Goal: Task Accomplishment & Management: Complete application form

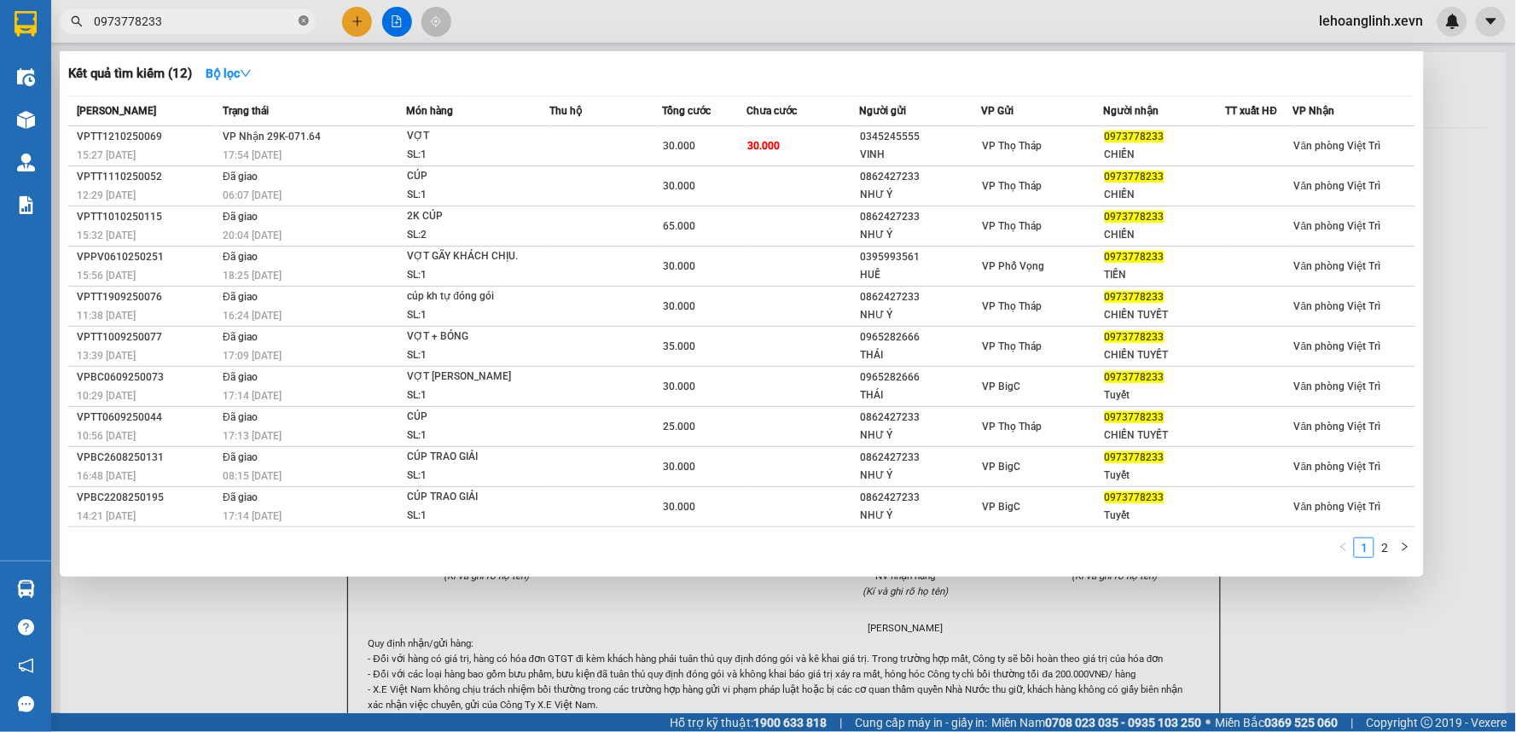
click at [300, 15] on icon "close-circle" at bounding box center [304, 20] width 10 height 10
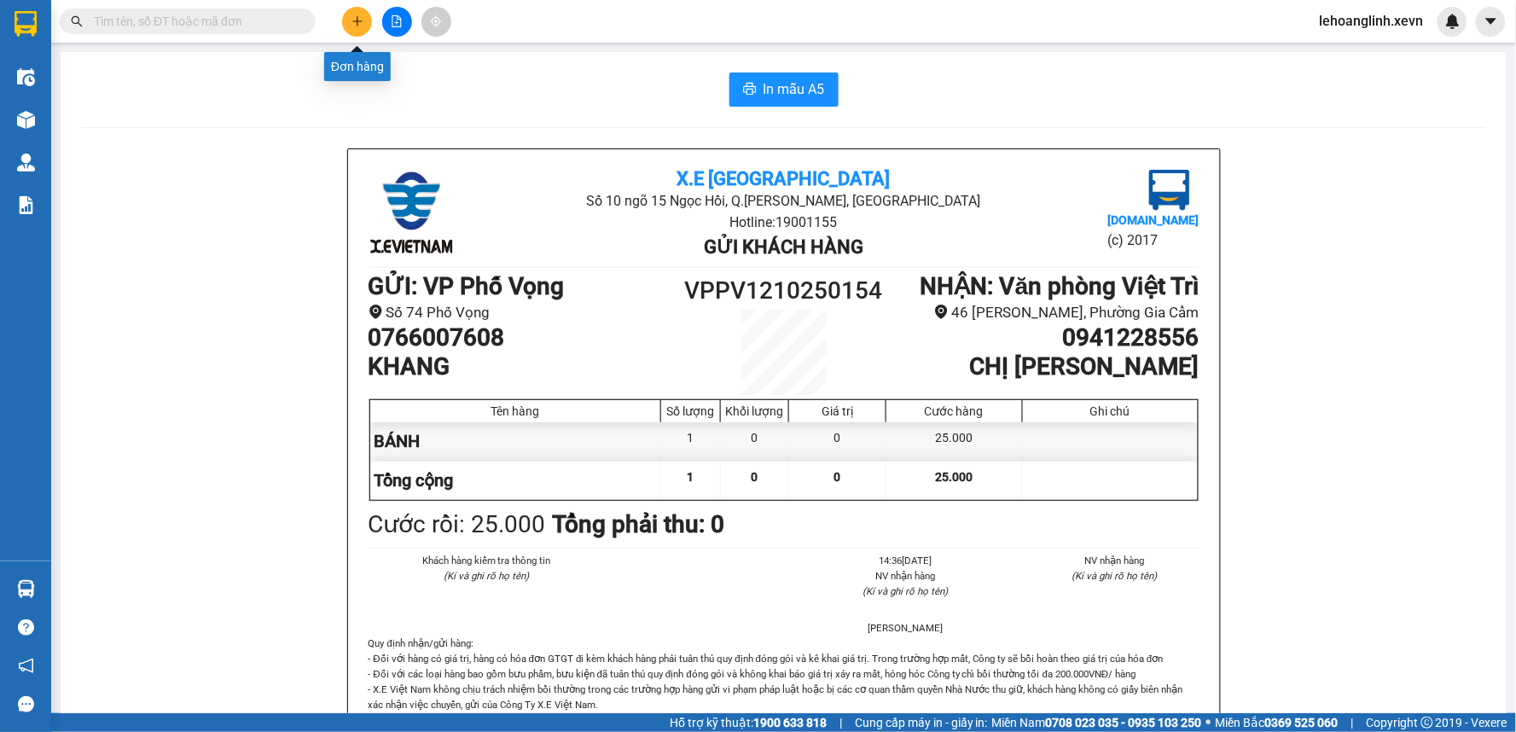
click at [353, 28] on button at bounding box center [357, 22] width 30 height 30
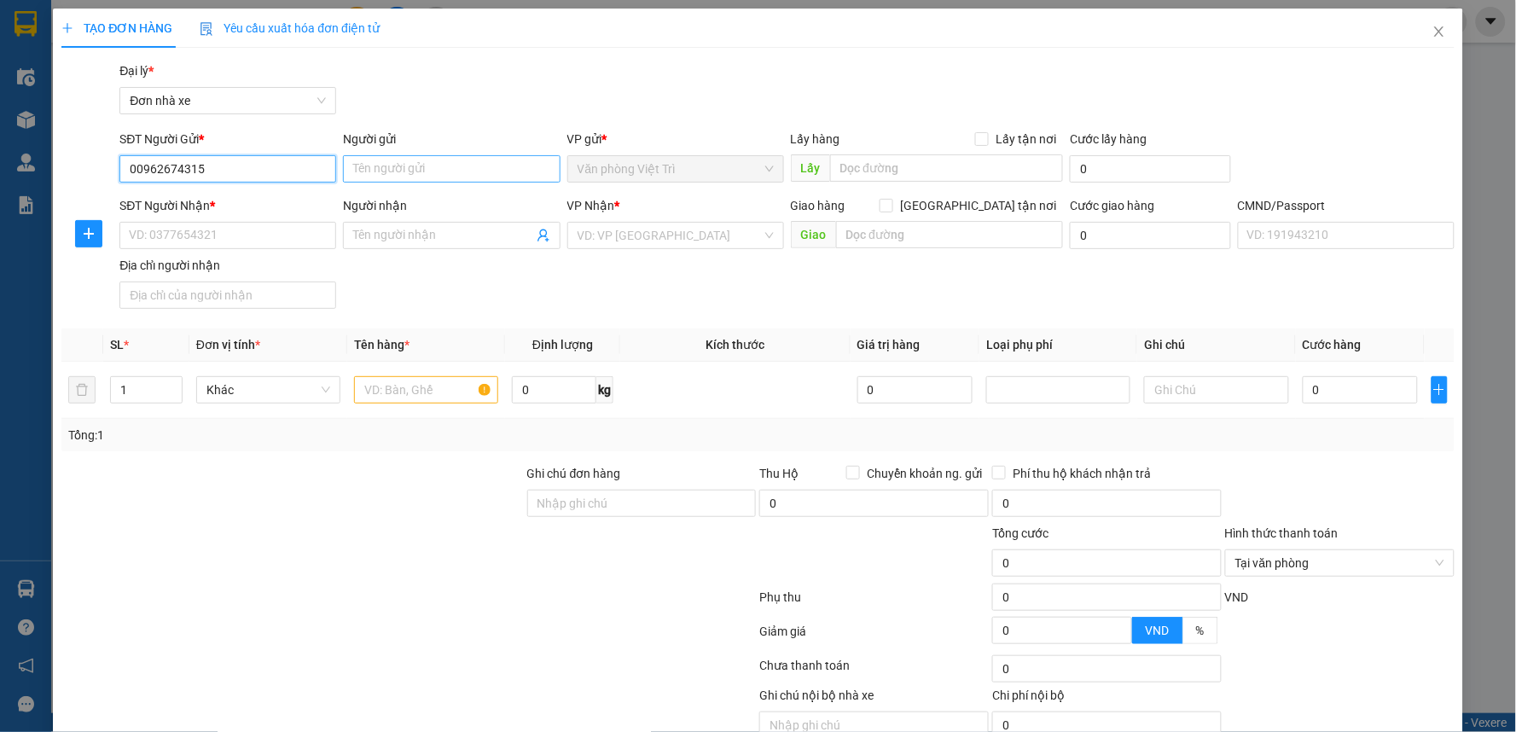
type input "00962674315"
click at [398, 172] on input "Người gửi" at bounding box center [451, 168] width 217 height 27
type input "D"
type input "ĐÀO THU HẰNG"
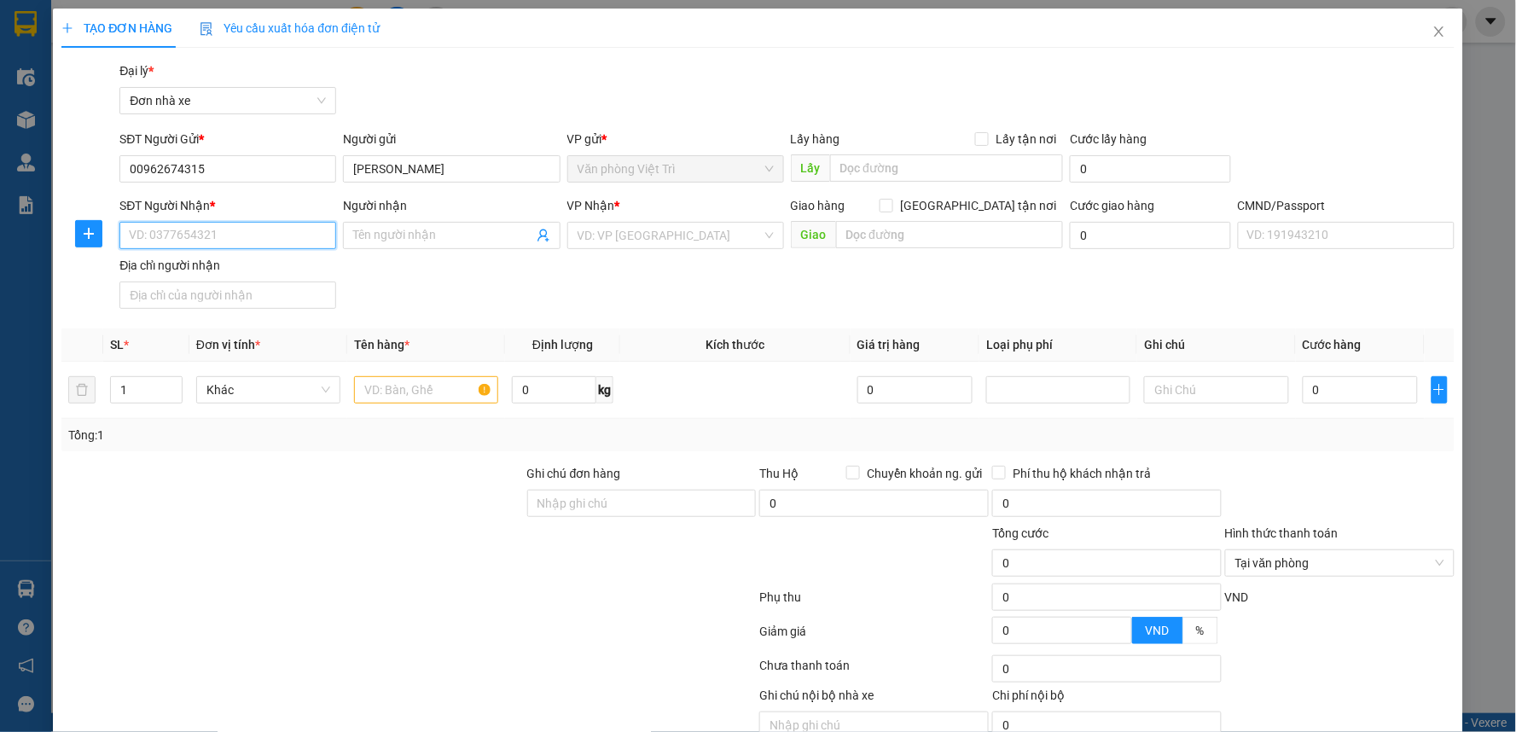
click at [225, 232] on input "SĐT Người Nhận *" at bounding box center [227, 235] width 217 height 27
click at [136, 171] on input "00962674315" at bounding box center [227, 168] width 217 height 27
type input "0962674315"
click at [251, 203] on div "0962674315 - C HẰNG" at bounding box center [226, 203] width 194 height 19
type input "C HẰNG"
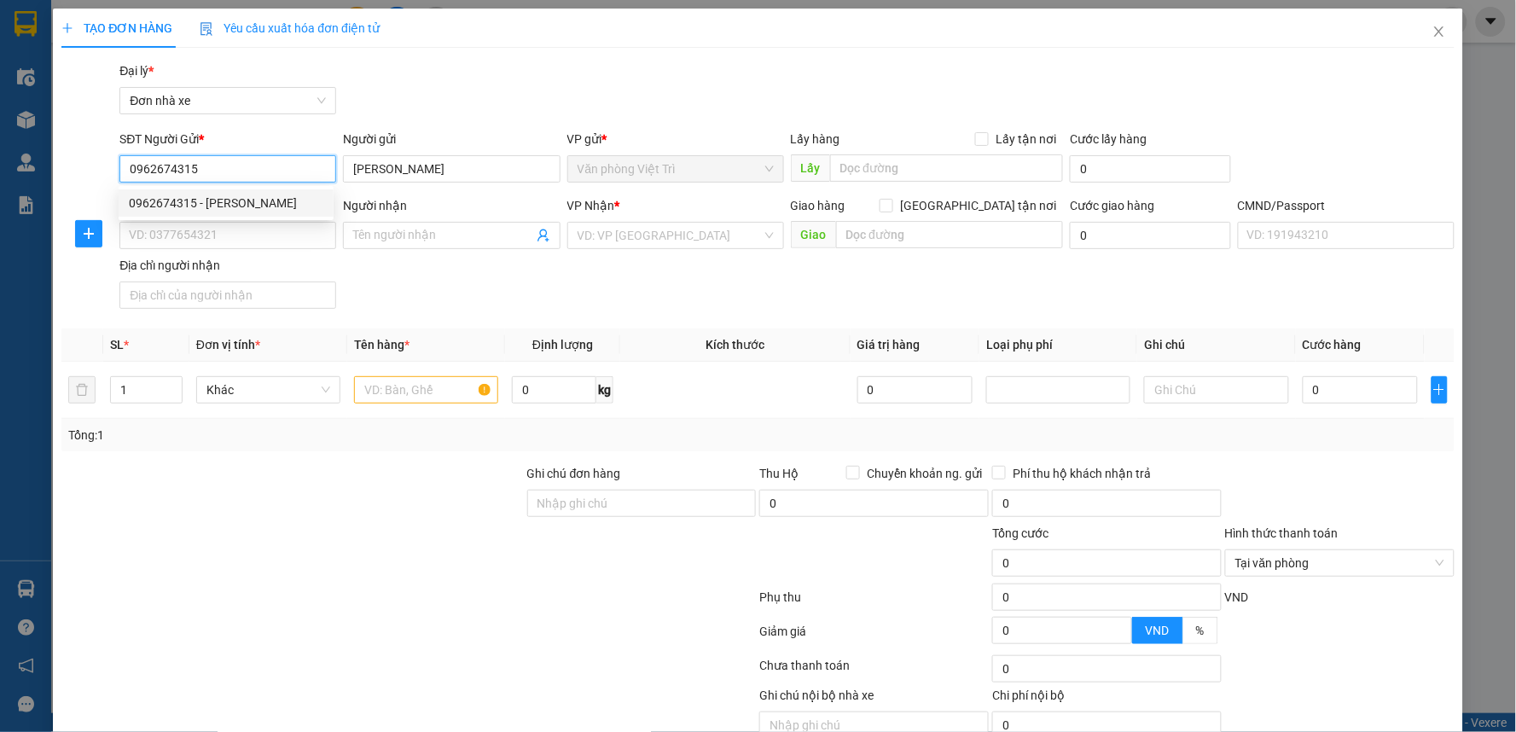
type input "0869063566"
type input "NGUYỄN DIỆU LINH"
type input "025301008313 - NGUYỄN DIỆU LINH 2001"
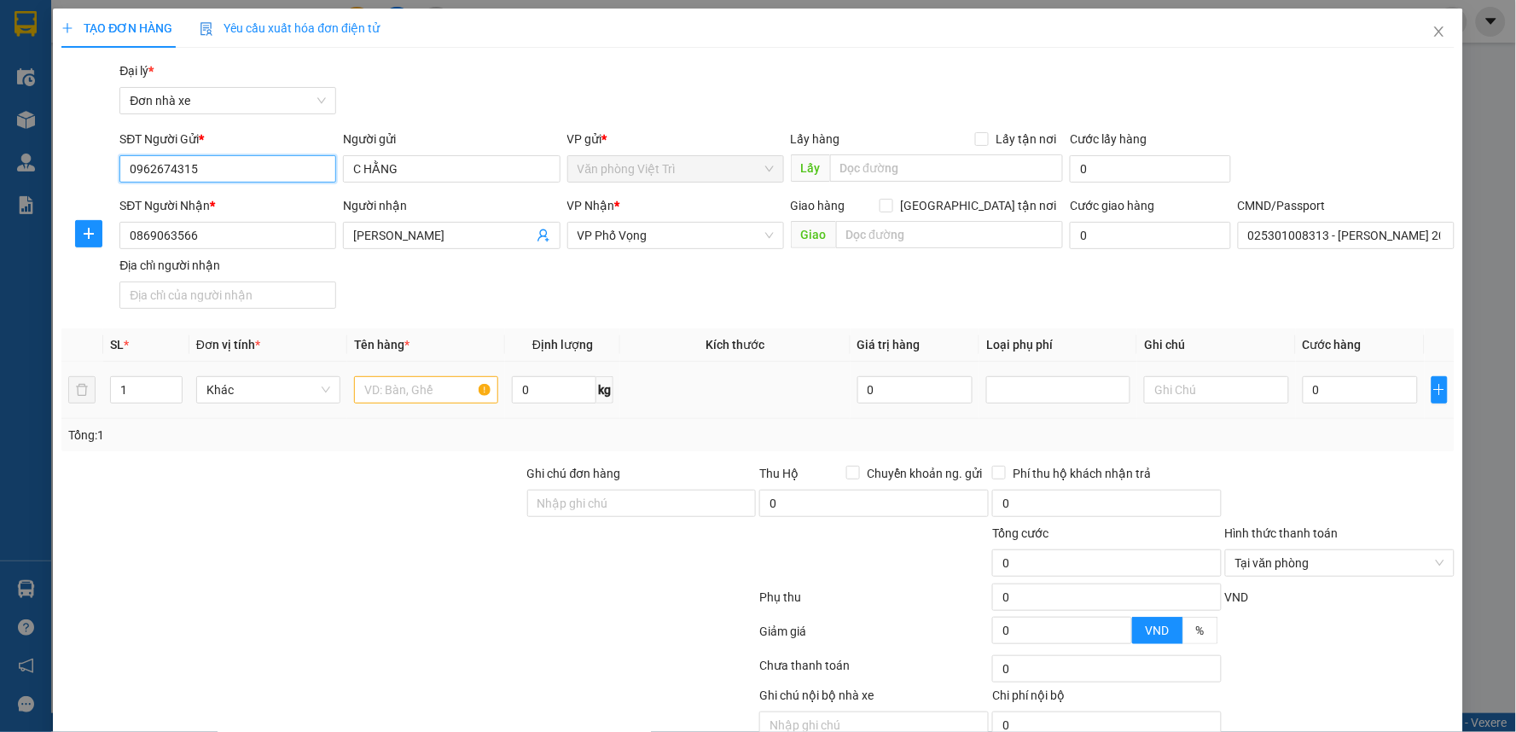
type input "0962674315"
click at [405, 387] on input "text" at bounding box center [426, 389] width 144 height 27
type input "D"
type input "ĐỒ ĂN"
click at [564, 381] on input "0" at bounding box center [554, 389] width 84 height 27
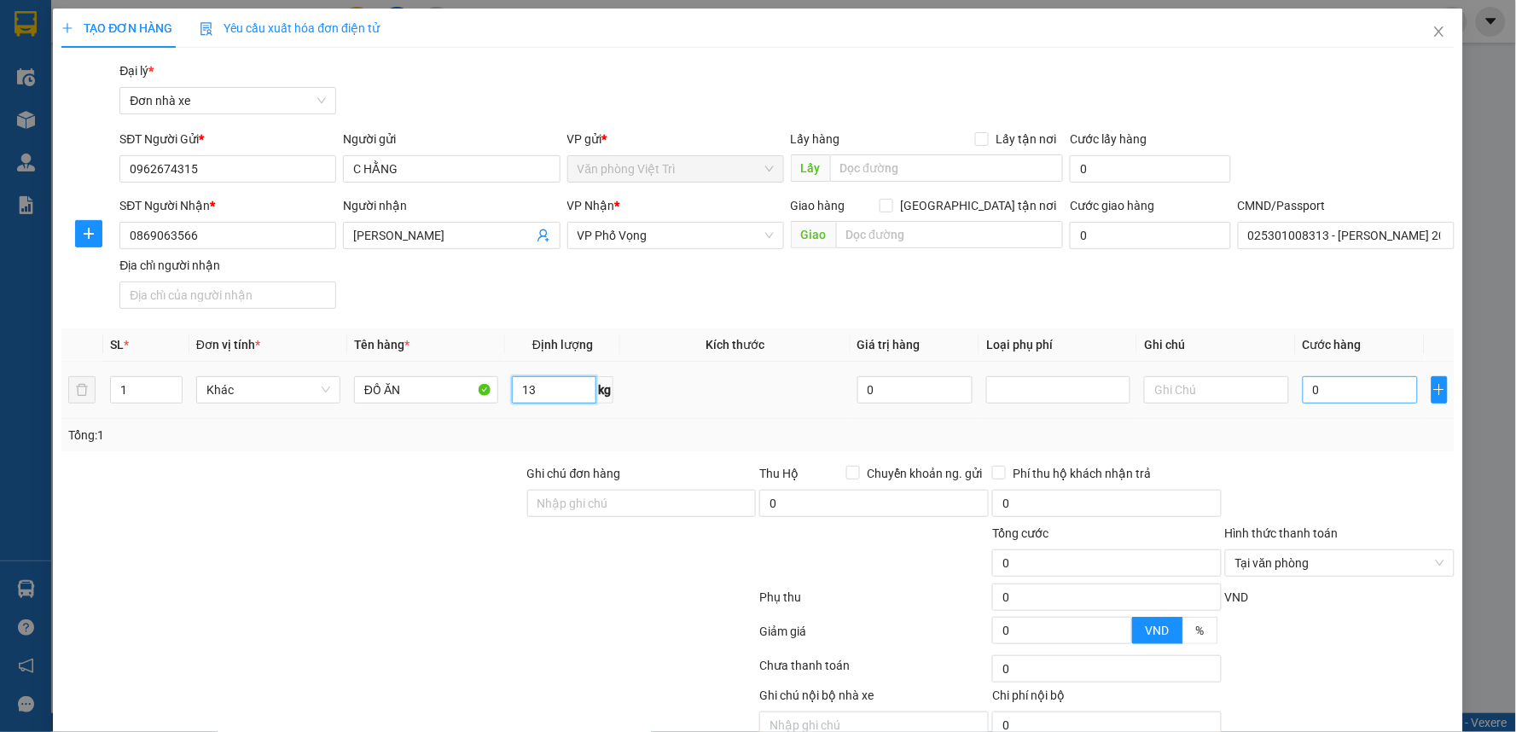
type input "13"
click at [1329, 387] on input "0" at bounding box center [1361, 389] width 116 height 27
type input "3"
type input "35"
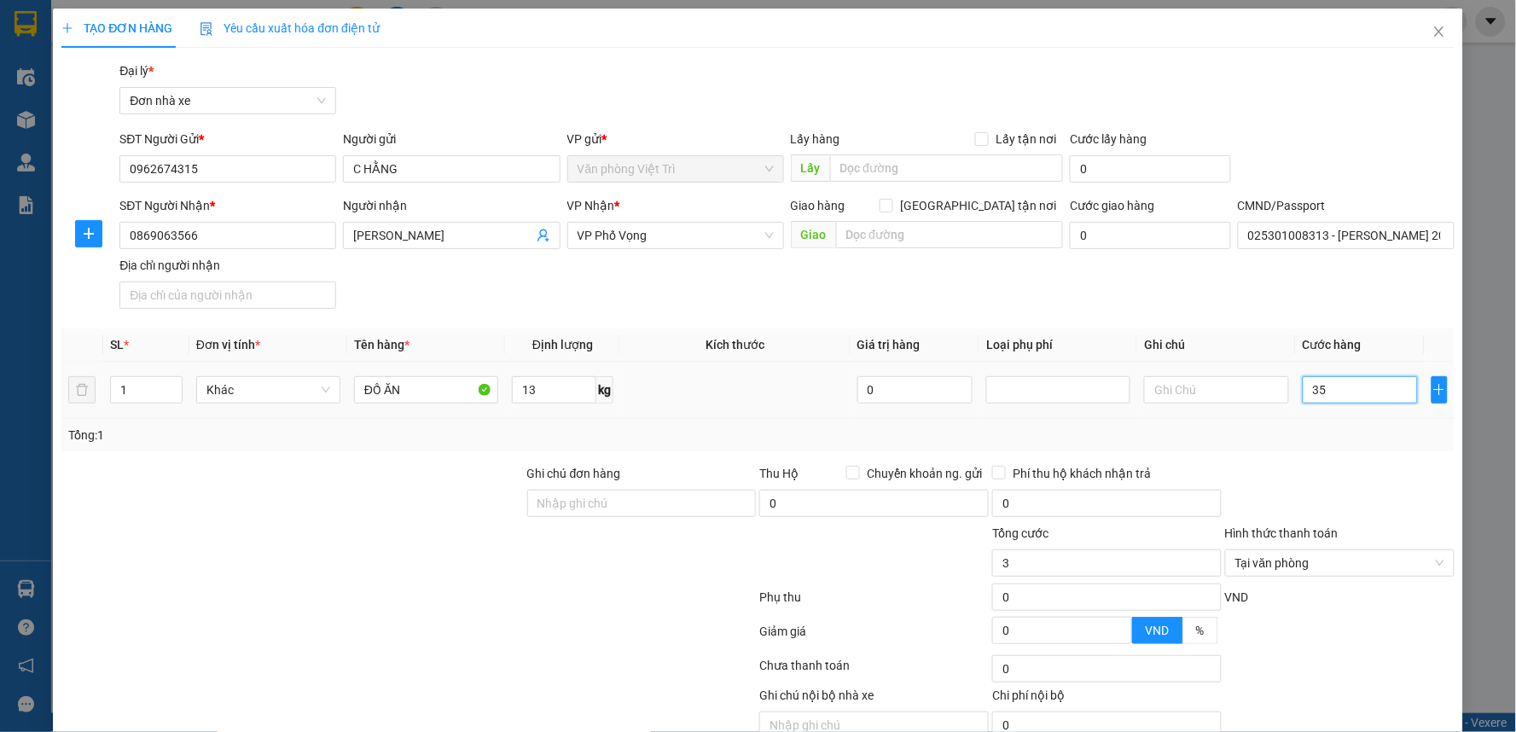
type input "35"
type input "350"
type input "3.500"
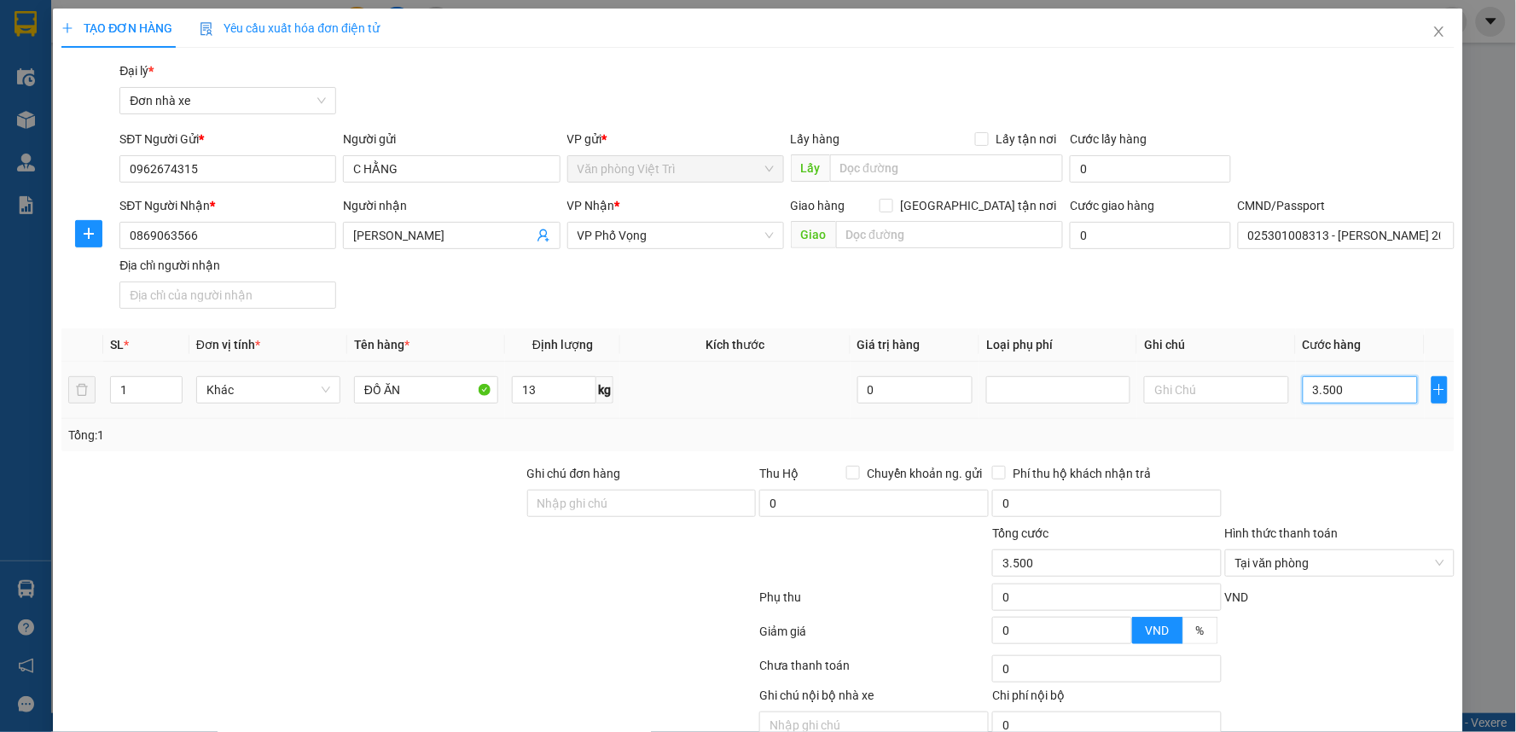
type input "35.000"
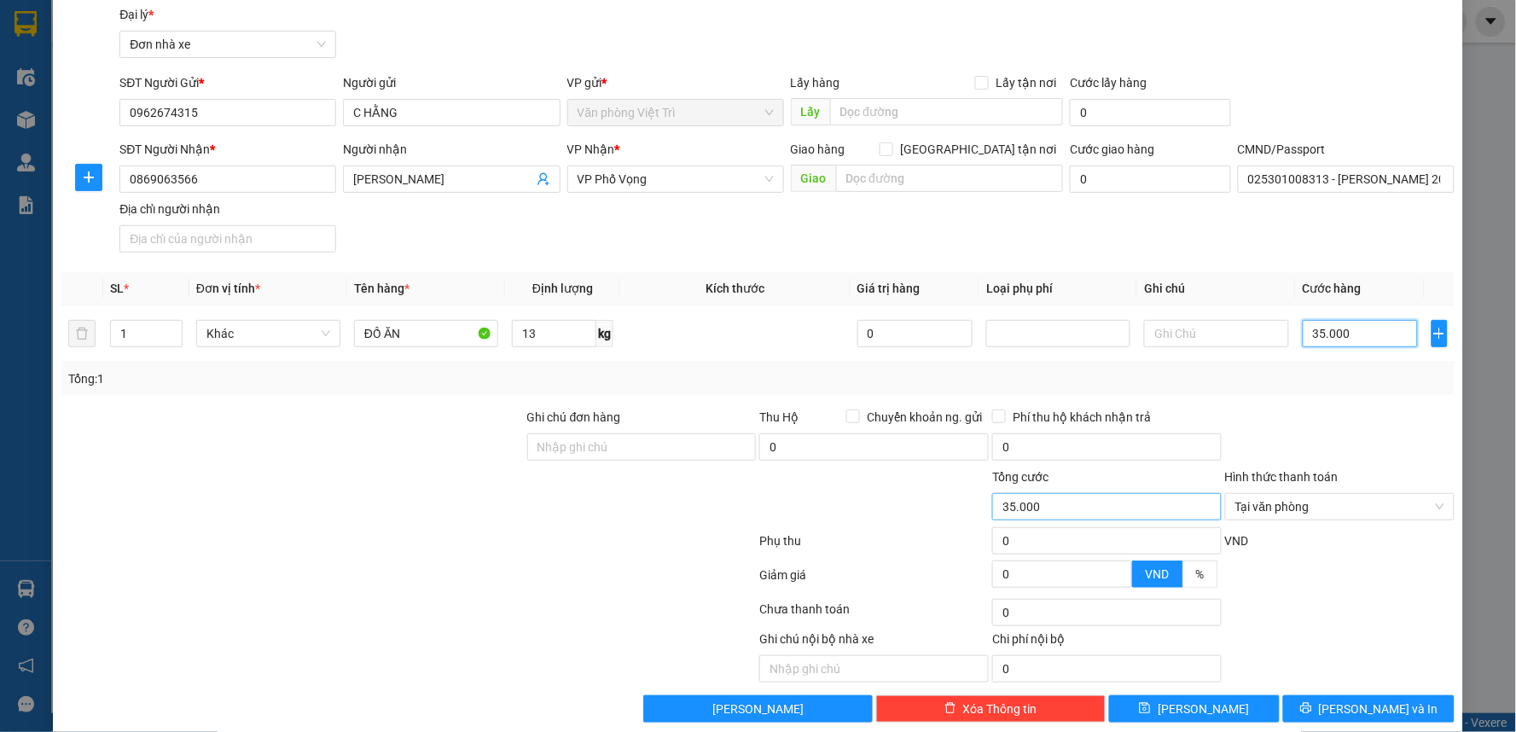
scroll to position [79, 0]
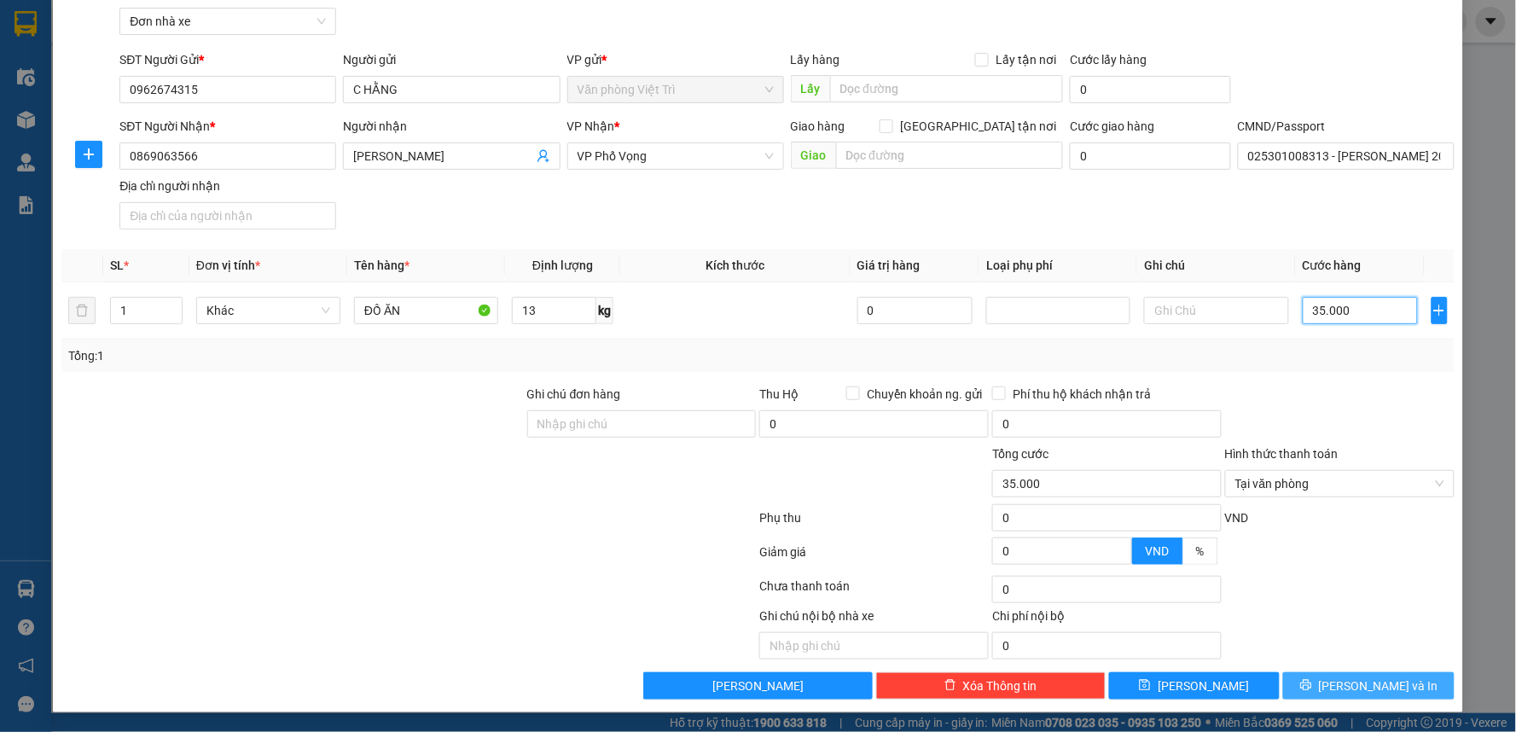
type input "35.000"
click at [1312, 683] on icon "printer" at bounding box center [1306, 685] width 12 height 12
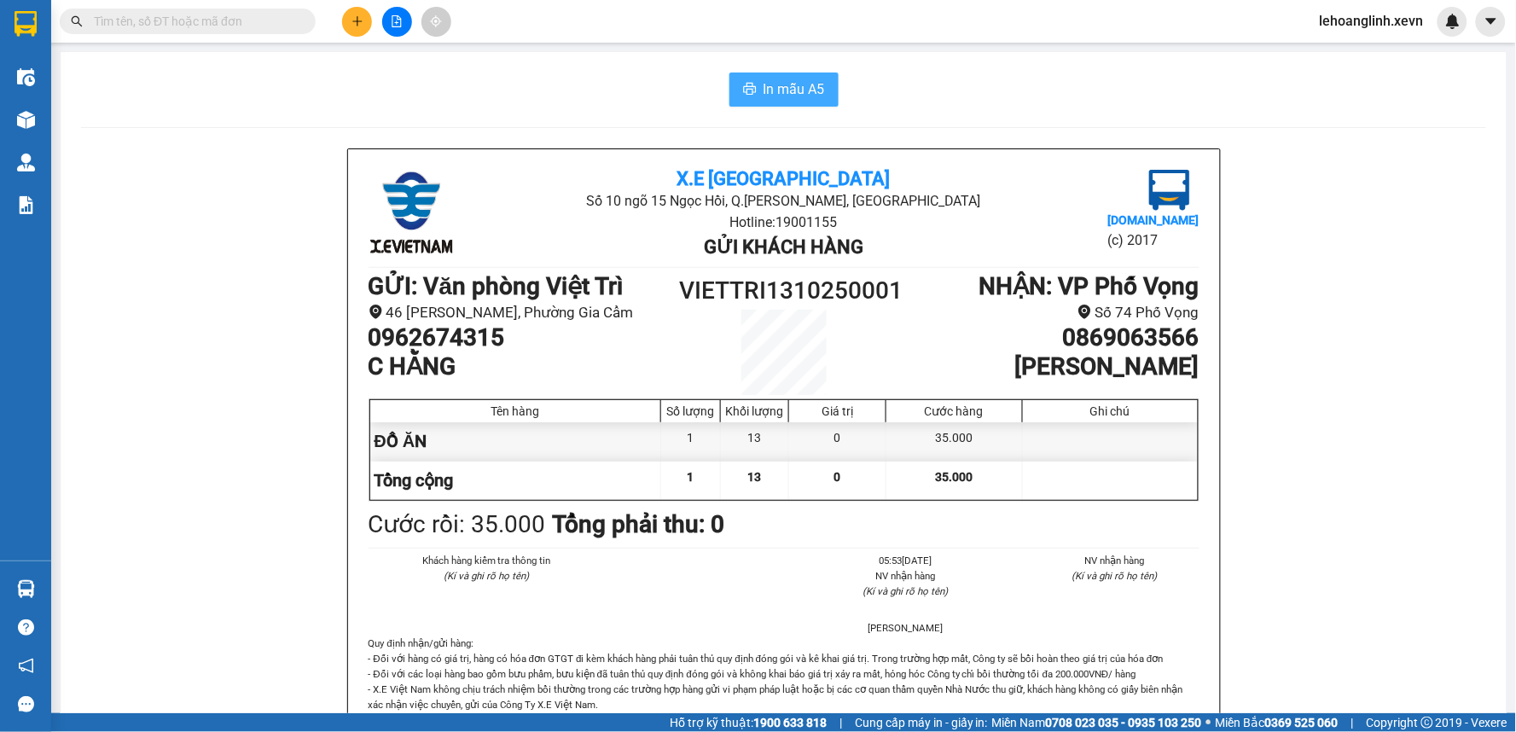
click at [773, 90] on span "In mẫu A5" at bounding box center [793, 88] width 61 height 21
